Goal: Entertainment & Leisure: Consume media (video, audio)

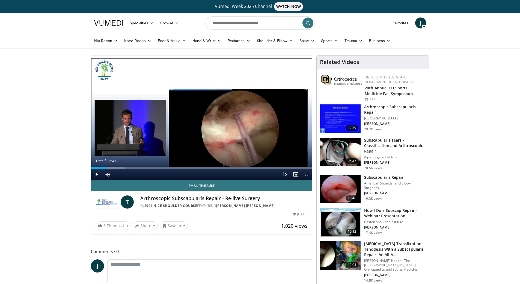
click at [192, 120] on div "Video Player" at bounding box center [201, 117] width 133 height 11
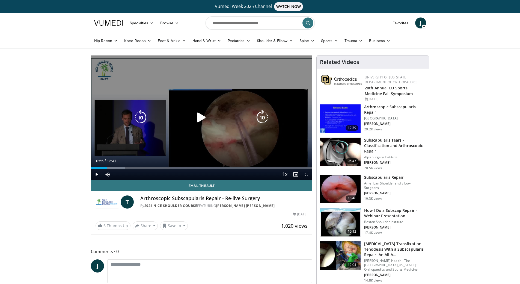
drag, startPoint x: 197, startPoint y: 117, endPoint x: 206, endPoint y: 124, distance: 12.0
click at [197, 117] on icon "Video Player" at bounding box center [201, 117] width 15 height 15
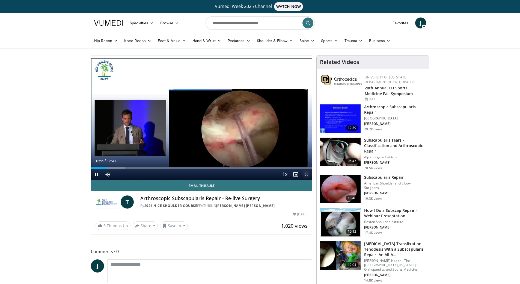
click at [306, 175] on span "Video Player" at bounding box center [306, 174] width 11 height 11
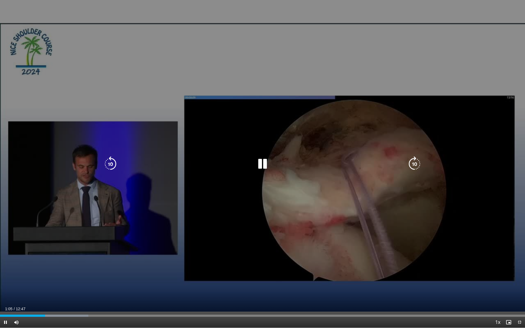
click at [269, 164] on icon "Video Player" at bounding box center [262, 163] width 15 height 15
click at [265, 163] on icon "Video Player" at bounding box center [262, 163] width 15 height 15
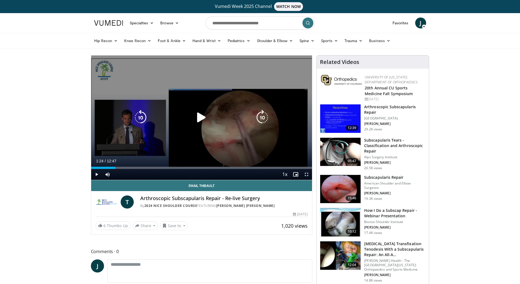
click at [203, 113] on icon "Video Player" at bounding box center [201, 117] width 15 height 15
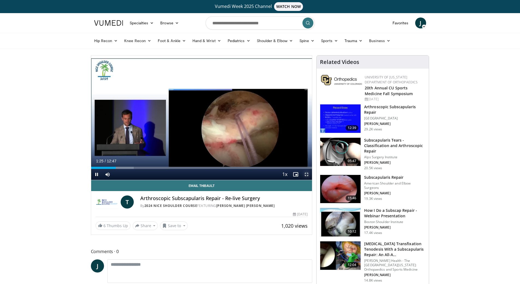
click at [308, 175] on span "Video Player" at bounding box center [306, 174] width 11 height 11
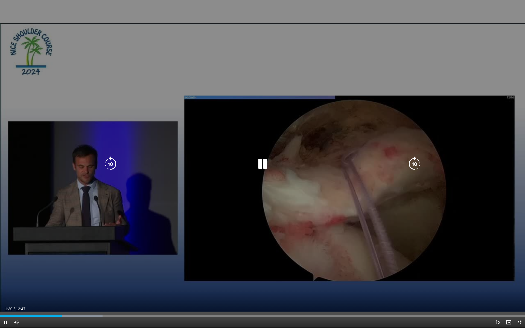
click at [268, 159] on icon "Video Player" at bounding box center [262, 163] width 15 height 15
click at [263, 167] on icon "Video Player" at bounding box center [262, 163] width 15 height 15
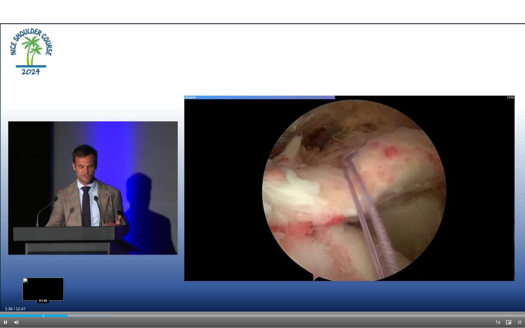
click at [43, 284] on div "Loaded : 20.68% 01:38 01:03" at bounding box center [262, 313] width 525 height 5
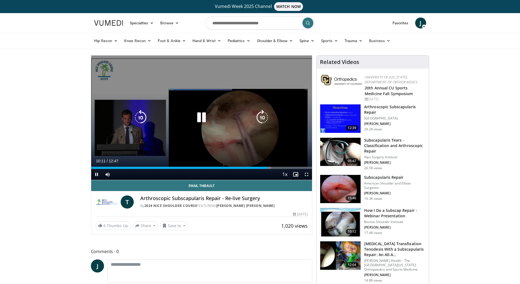
drag, startPoint x: 198, startPoint y: 117, endPoint x: 184, endPoint y: 116, distance: 14.5
click at [198, 116] on icon "Video Player" at bounding box center [201, 117] width 15 height 15
click at [200, 114] on icon "Video Player" at bounding box center [201, 117] width 15 height 15
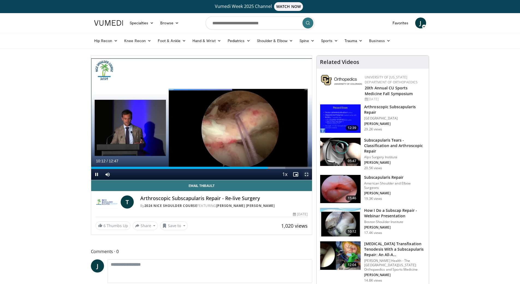
click at [309, 176] on span "Video Player" at bounding box center [306, 174] width 11 height 11
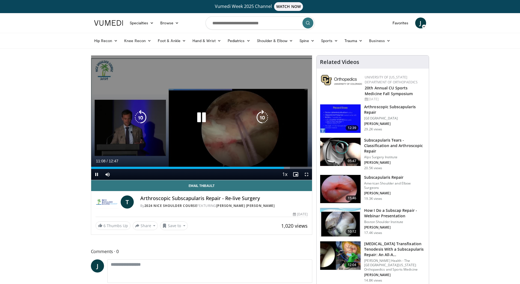
click at [215, 91] on div "10 seconds Tap to unmute" at bounding box center [201, 117] width 221 height 124
